Goal: Transaction & Acquisition: Purchase product/service

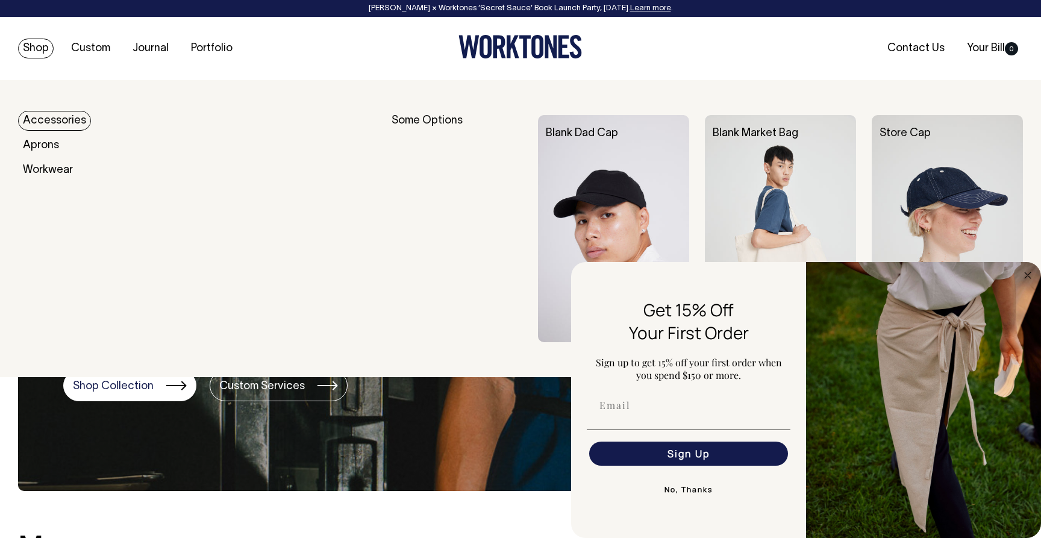
click at [60, 123] on link "Accessories" at bounding box center [54, 121] width 73 height 20
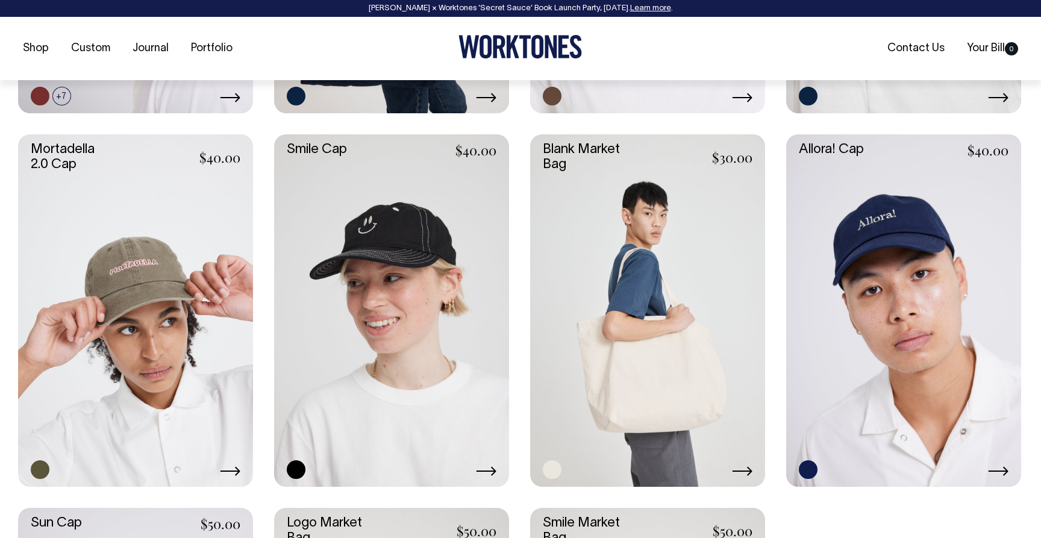
scroll to position [839, 0]
click at [153, 228] on link at bounding box center [135, 310] width 235 height 352
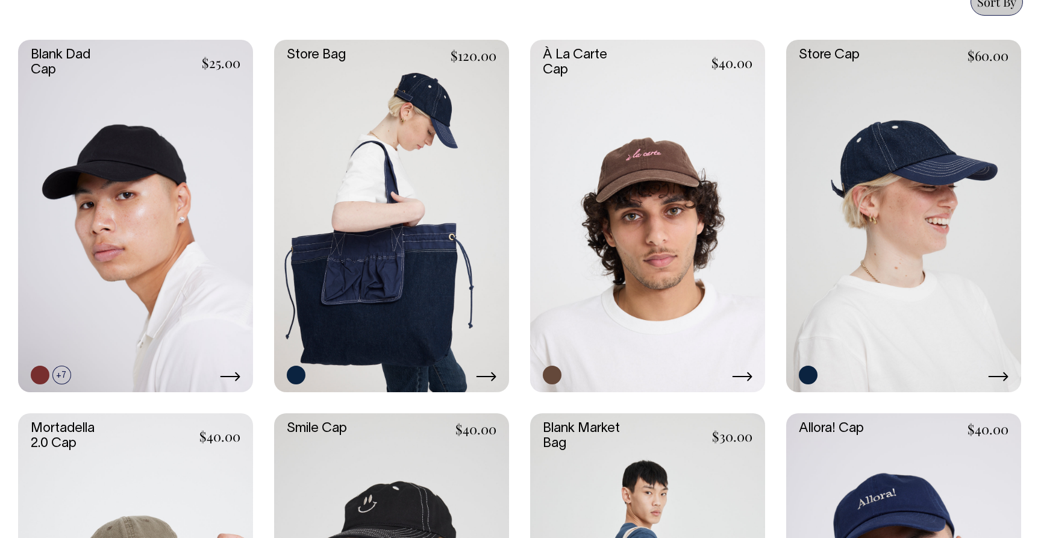
scroll to position [559, 0]
